Goal: Transaction & Acquisition: Download file/media

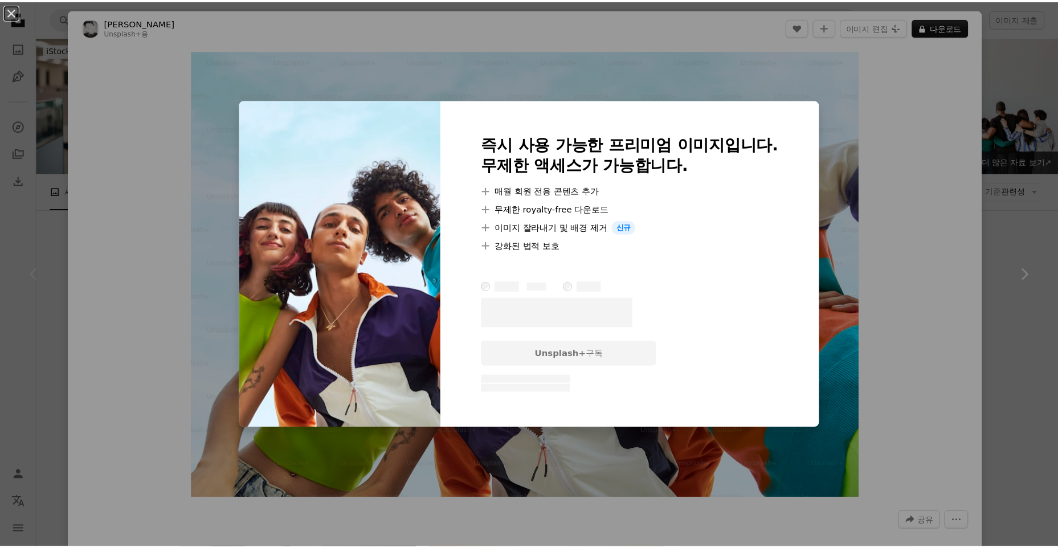
scroll to position [171, 0]
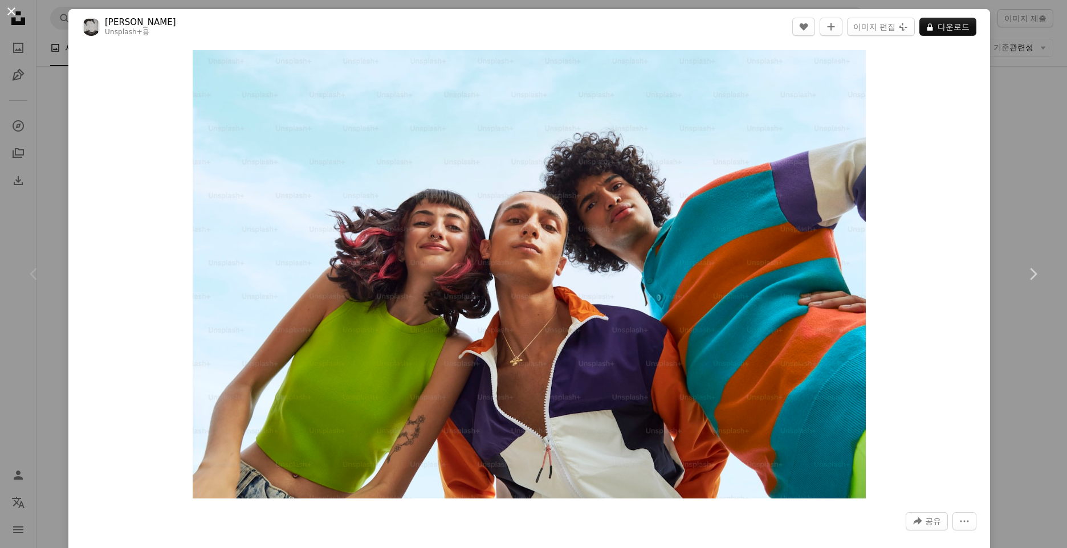
click at [9, 7] on button "An X shape" at bounding box center [12, 12] width 14 height 14
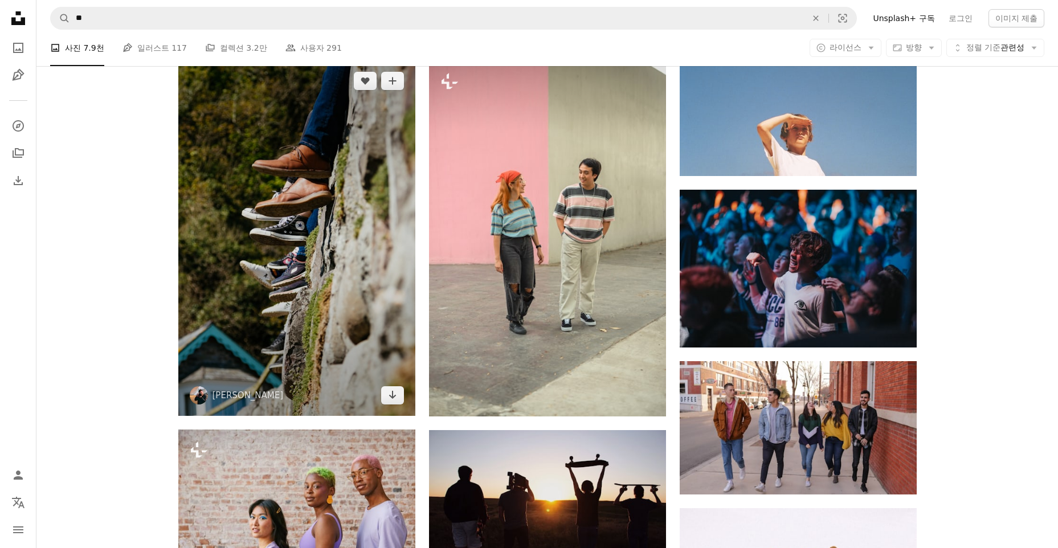
scroll to position [741, 0]
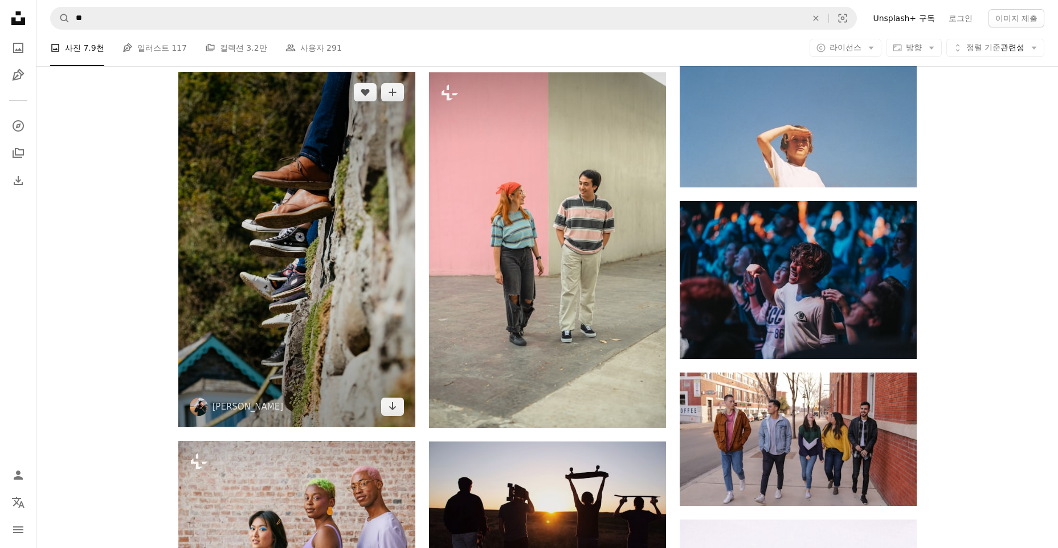
click at [345, 235] on img at bounding box center [296, 250] width 237 height 356
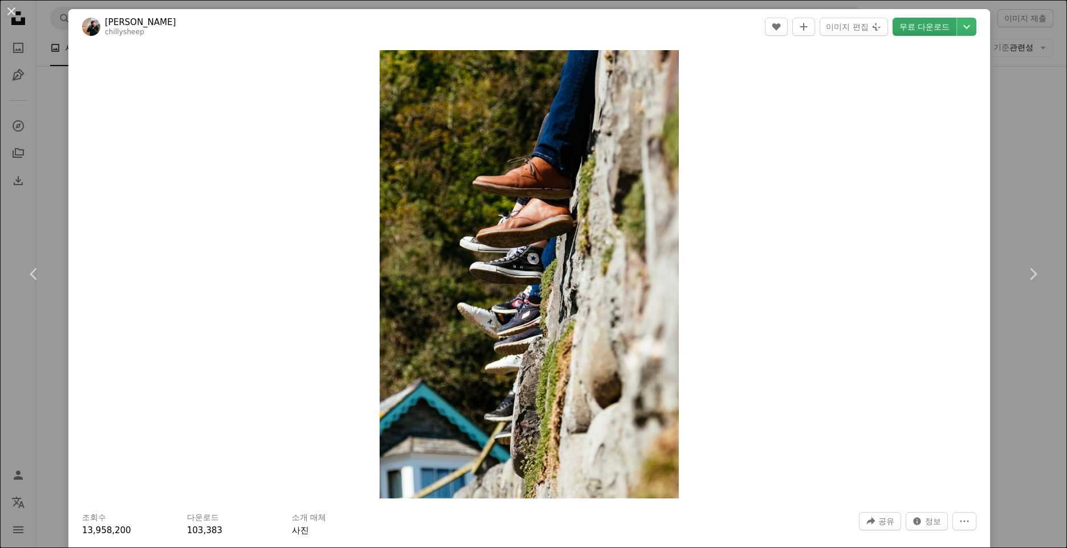
click at [911, 22] on link "무료 다운로드" at bounding box center [925, 27] width 64 height 18
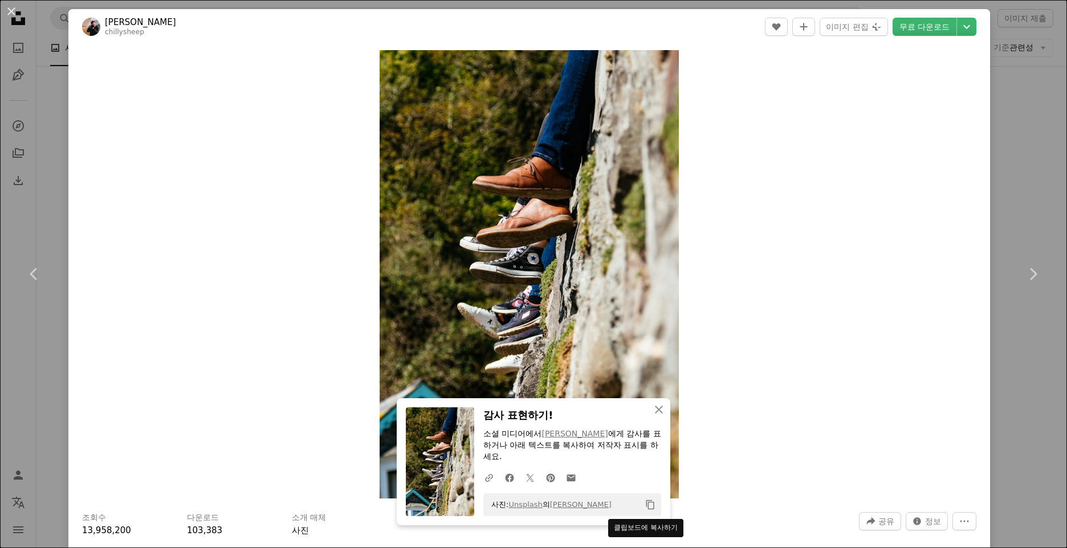
click at [650, 506] on icon "클립보드에 복사하기" at bounding box center [650, 505] width 8 height 10
click at [655, 410] on icon "button" at bounding box center [659, 410] width 8 height 8
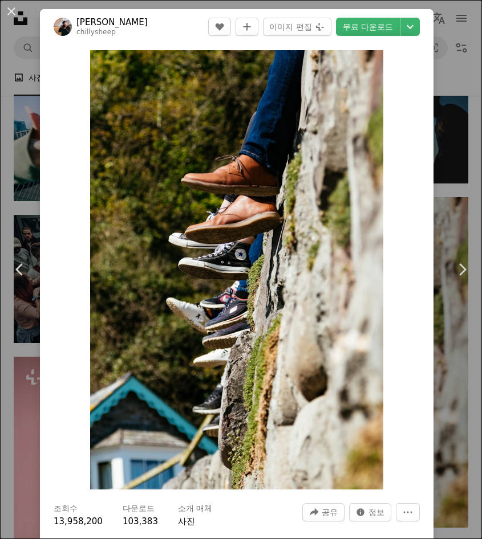
click at [12, 8] on button "An X shape" at bounding box center [12, 12] width 14 height 14
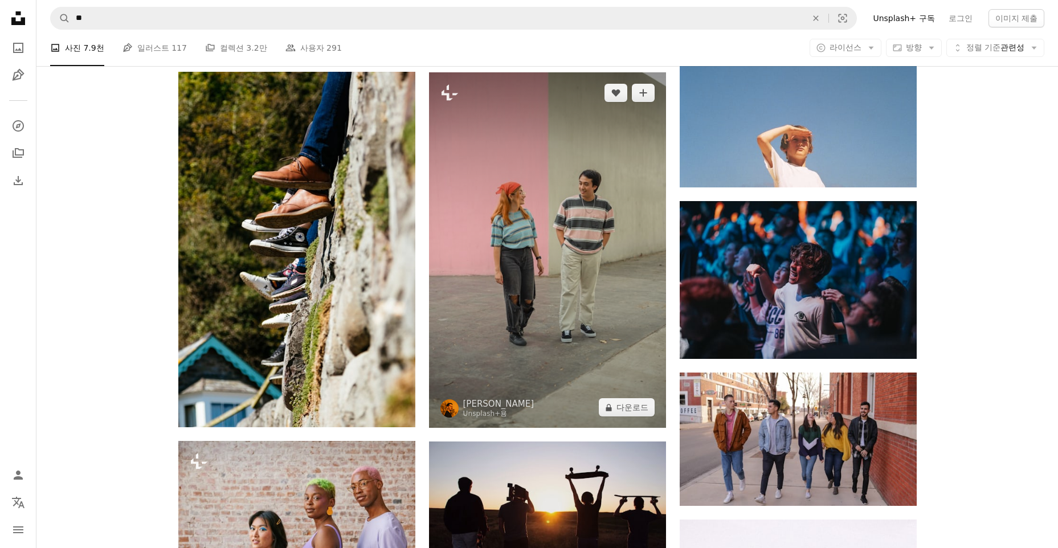
scroll to position [456, 0]
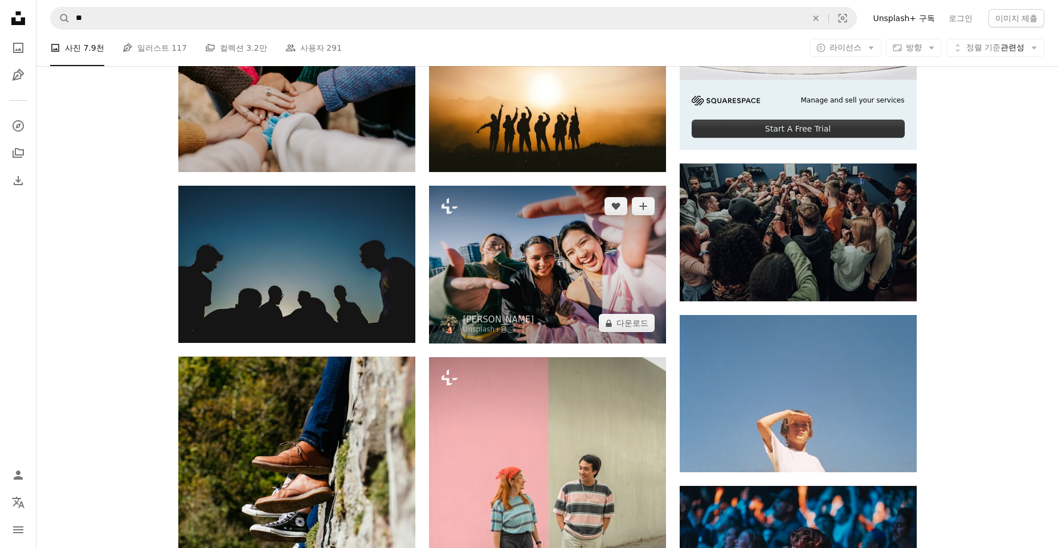
click at [548, 248] on img at bounding box center [547, 265] width 237 height 158
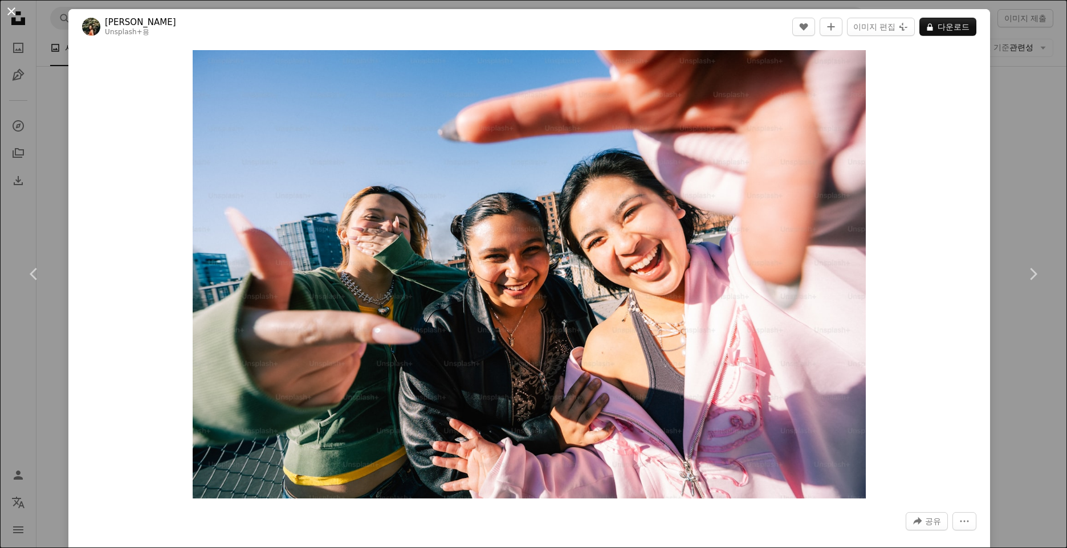
click at [9, 12] on button "An X shape" at bounding box center [12, 12] width 14 height 14
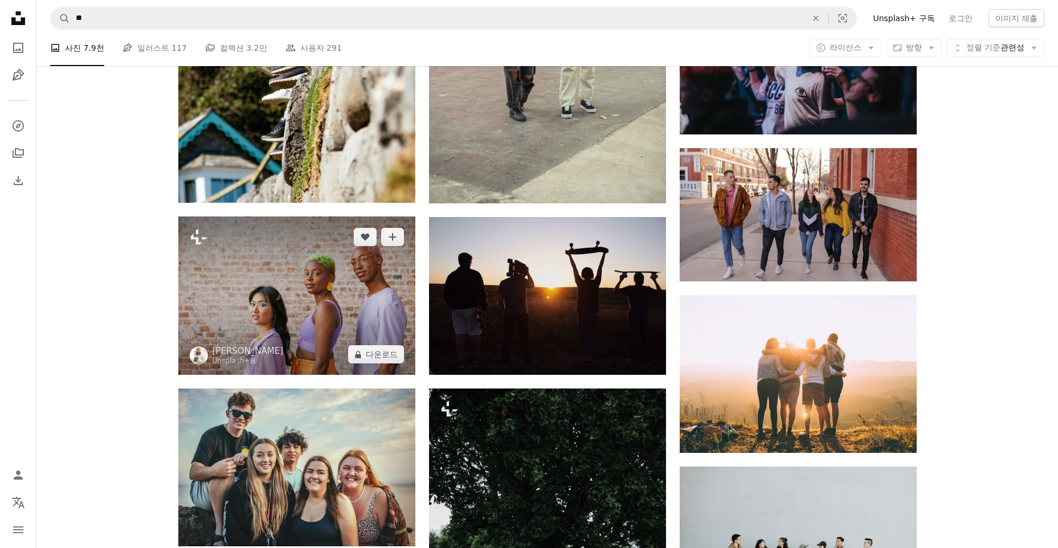
scroll to position [1026, 0]
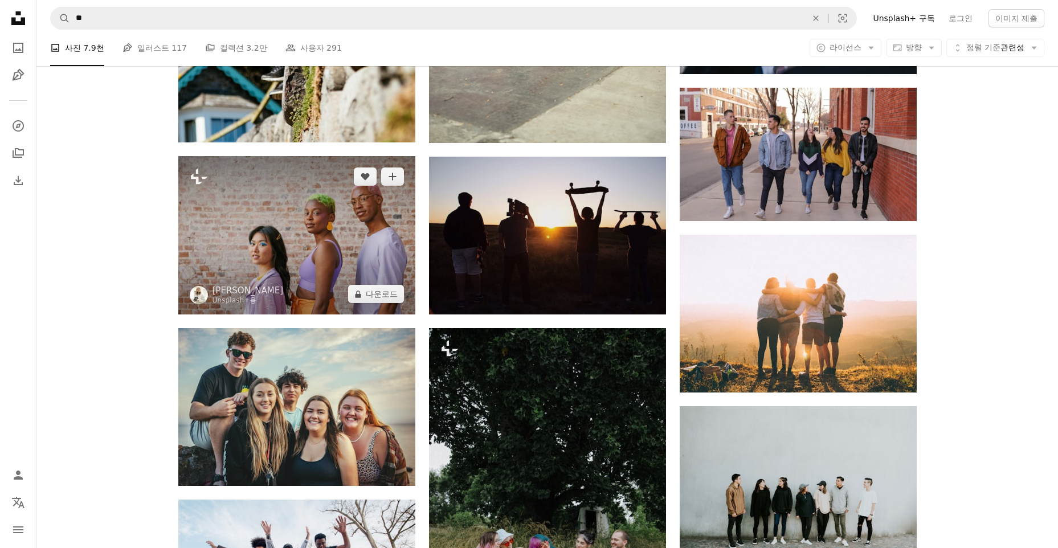
click at [257, 229] on img at bounding box center [296, 235] width 237 height 158
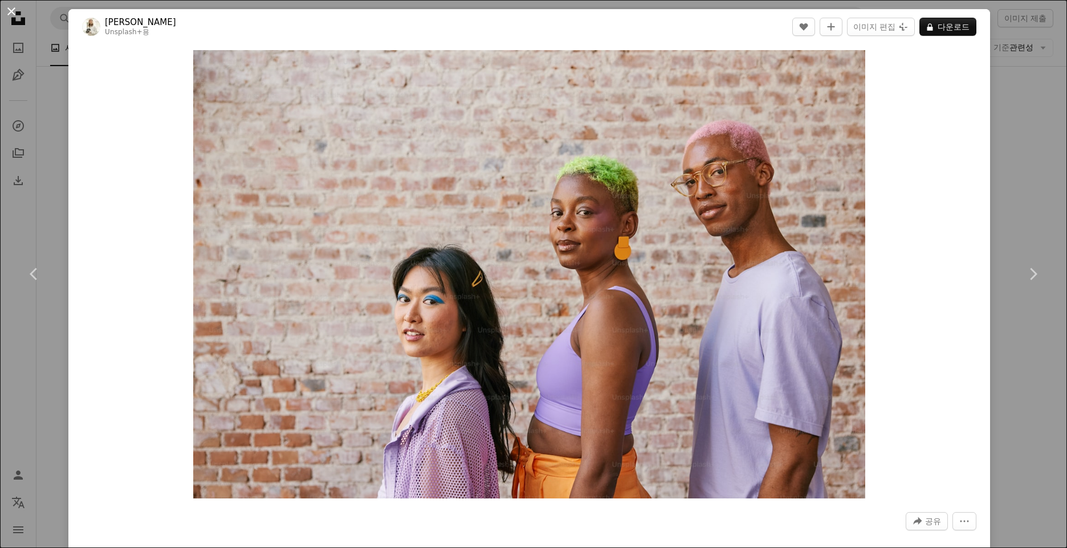
click at [17, 13] on button "An X shape" at bounding box center [12, 12] width 14 height 14
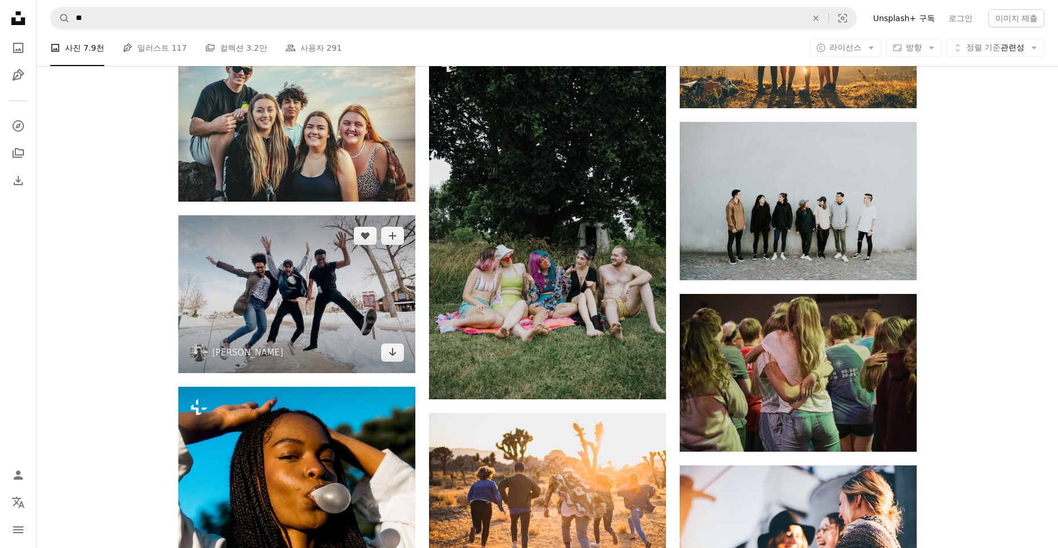
scroll to position [1311, 0]
click at [275, 278] on img at bounding box center [296, 294] width 237 height 158
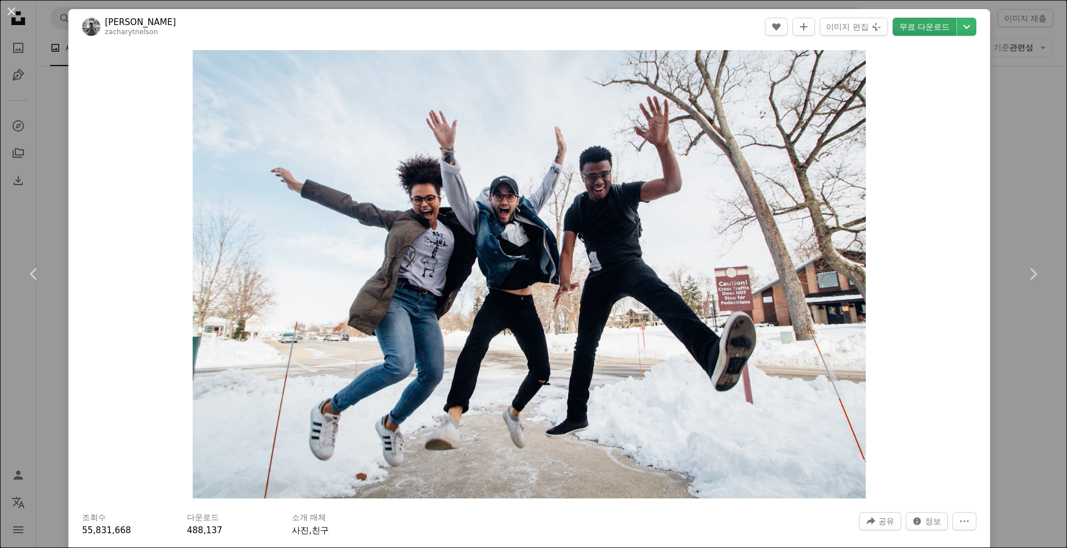
click at [921, 28] on link "무료 다운로드" at bounding box center [925, 27] width 64 height 18
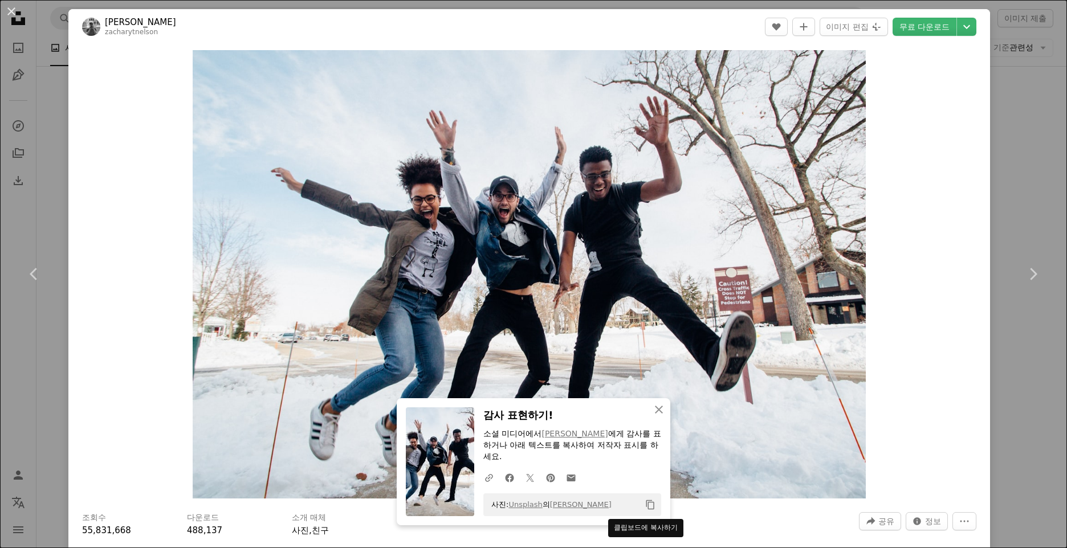
click at [646, 509] on icon "클립보드에 복사하기" at bounding box center [650, 505] width 8 height 10
click at [654, 407] on icon "An X shape" at bounding box center [659, 410] width 14 height 14
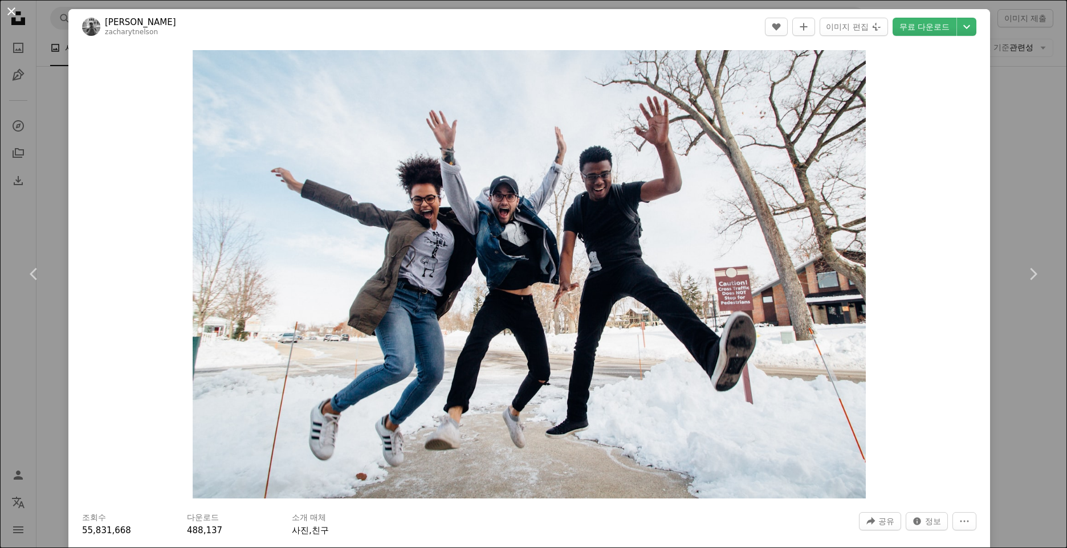
click at [13, 14] on button "An X shape" at bounding box center [12, 12] width 14 height 14
